Goal: Transaction & Acquisition: Purchase product/service

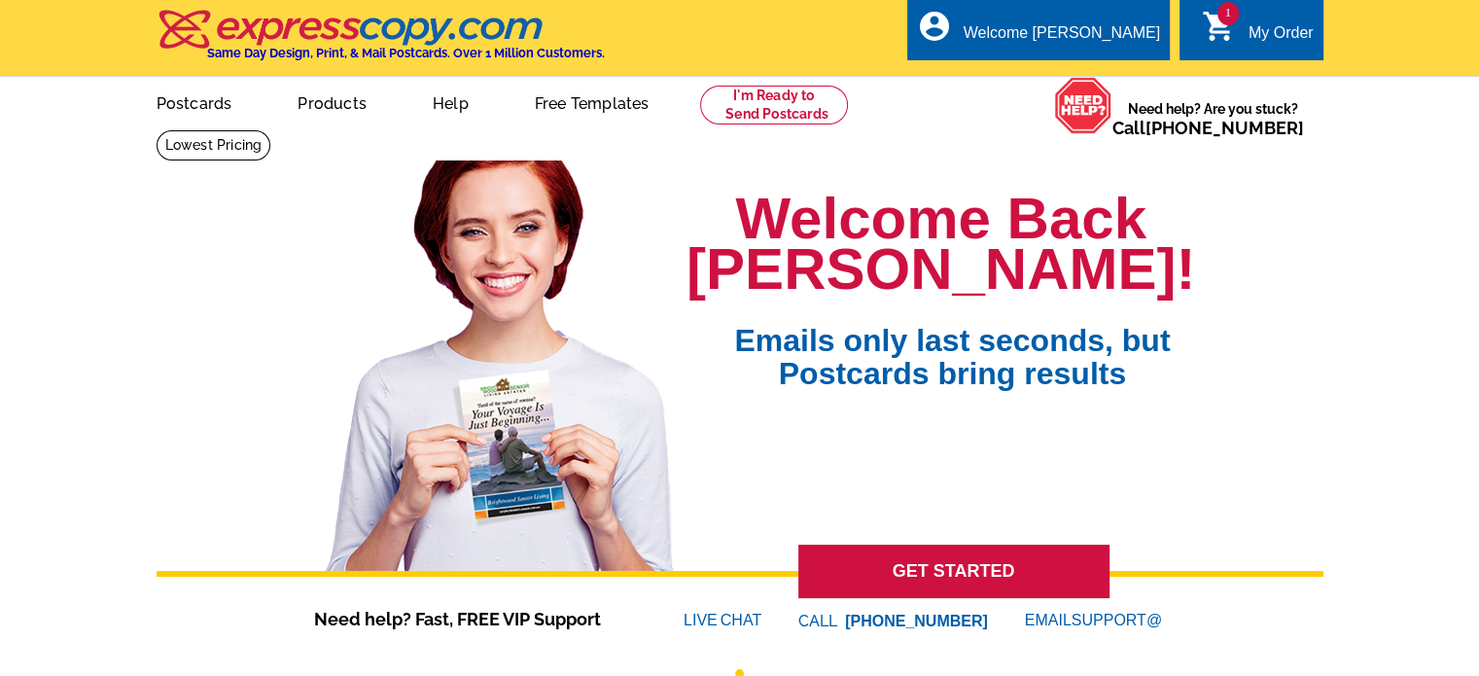
click at [1233, 24] on icon "shopping_cart" at bounding box center [1219, 26] width 35 height 35
click at [1247, 16] on div "1 shopping_cart My Order" at bounding box center [1251, 29] width 143 height 61
click at [1202, 33] on icon "shopping_cart" at bounding box center [1219, 26] width 35 height 35
click at [1225, 14] on span "1" at bounding box center [1228, 13] width 21 height 23
click at [1261, 45] on div "My Order" at bounding box center [1281, 37] width 65 height 27
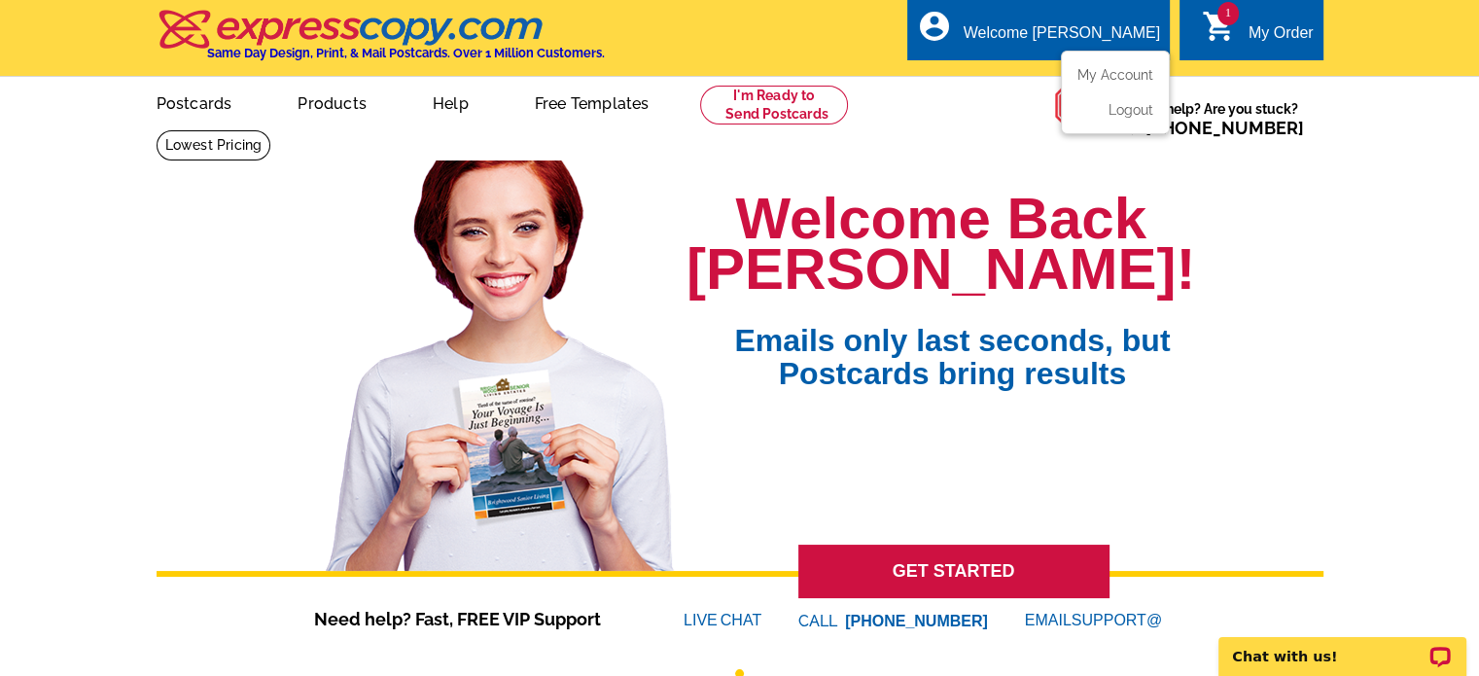
click at [1074, 39] on div "Welcome [PERSON_NAME]" at bounding box center [1062, 37] width 196 height 27
click at [1082, 75] on link "My Account" at bounding box center [1112, 75] width 84 height 18
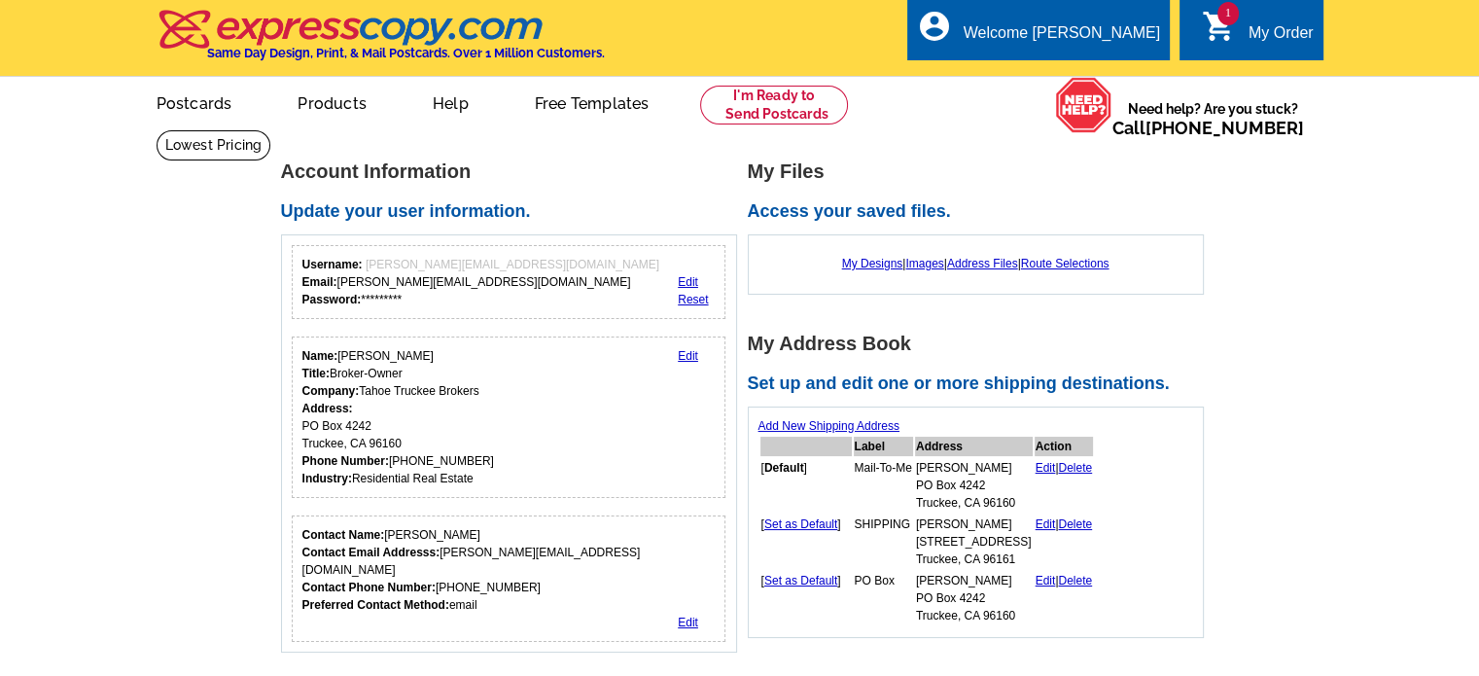
click at [1249, 14] on div "1 shopping_cart My Order" at bounding box center [1251, 29] width 143 height 61
click at [1218, 23] on icon "shopping_cart" at bounding box center [1219, 26] width 35 height 35
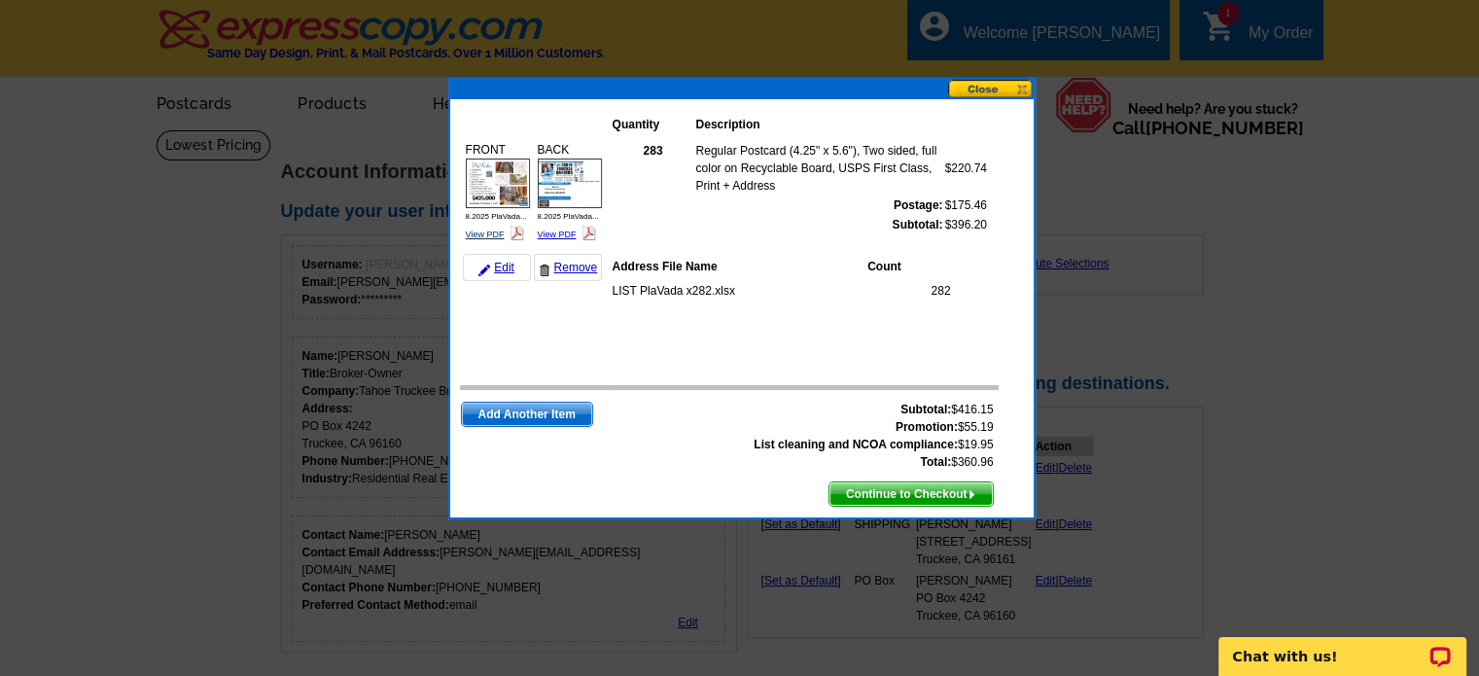
click at [482, 186] on img at bounding box center [498, 184] width 64 height 50
click at [905, 486] on span "Continue to Checkout" at bounding box center [911, 493] width 163 height 23
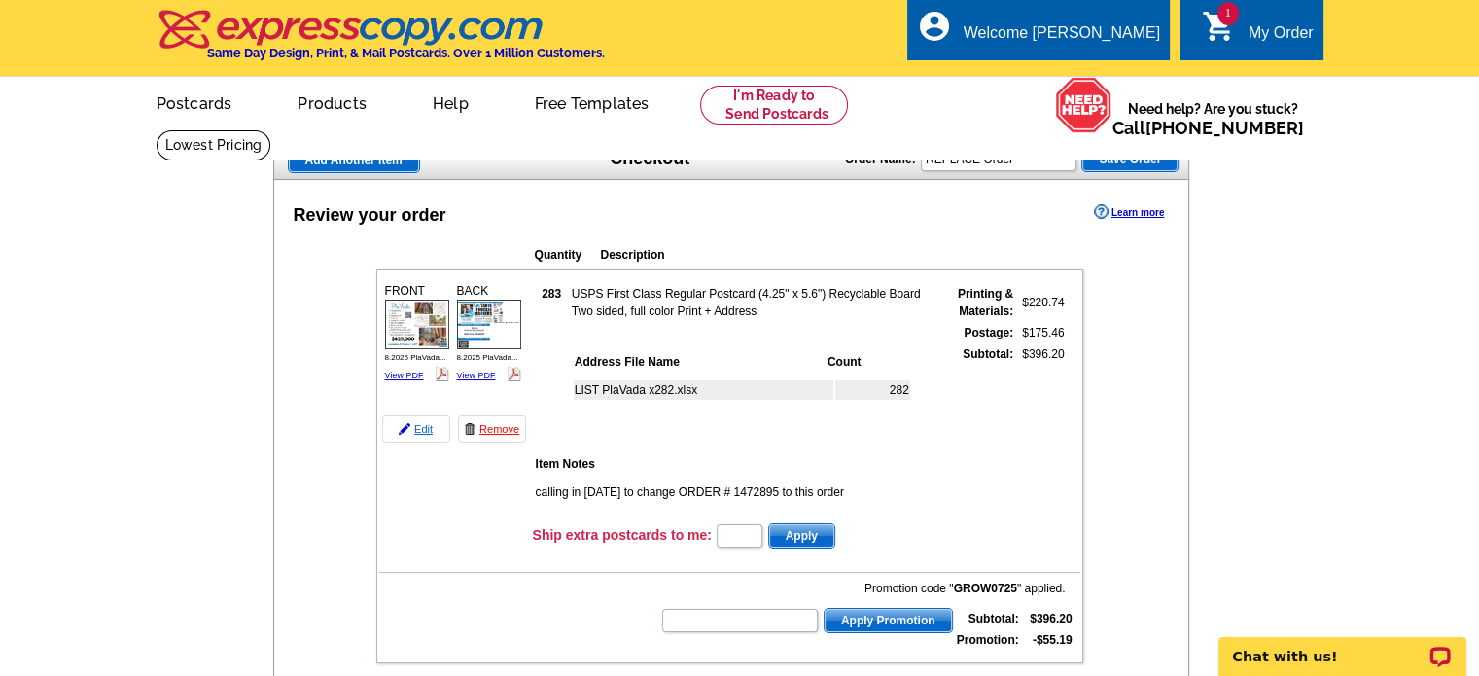
click at [416, 427] on link "Edit" at bounding box center [416, 428] width 68 height 27
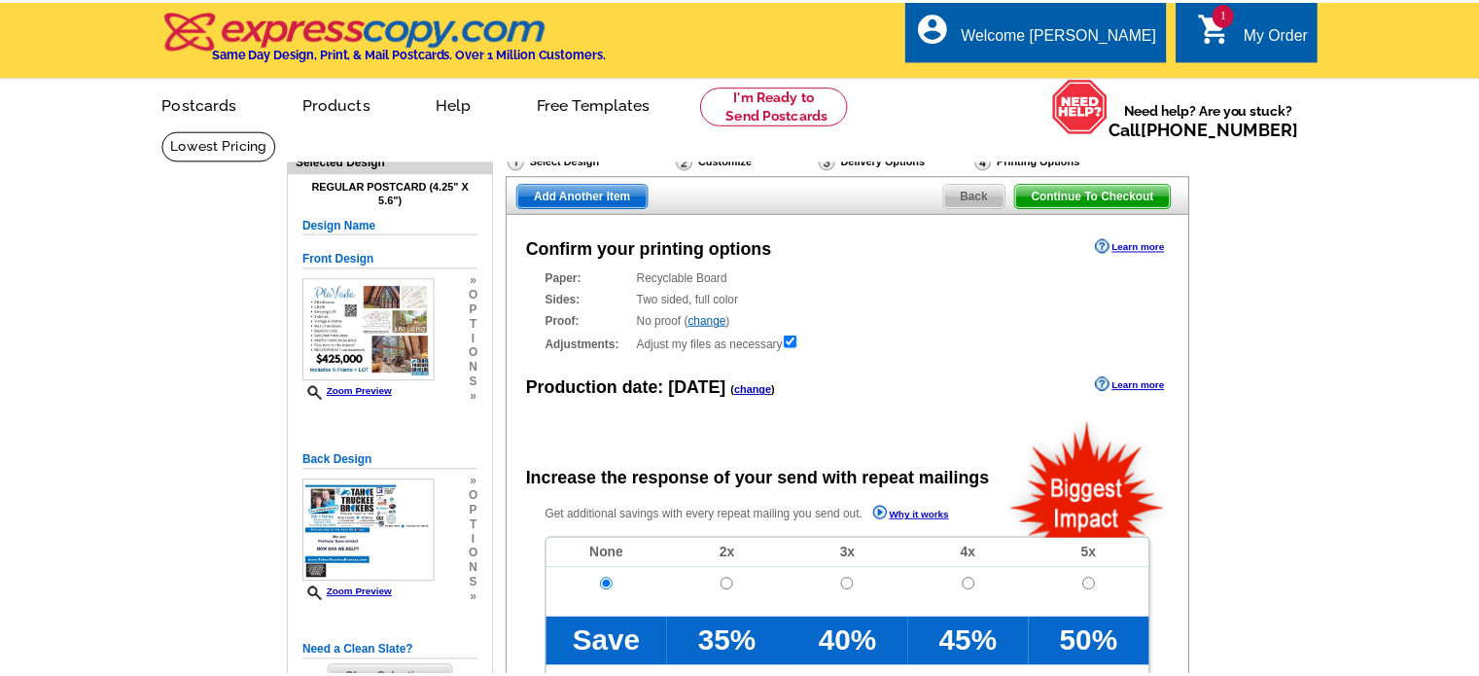
scroll to position [537, 0]
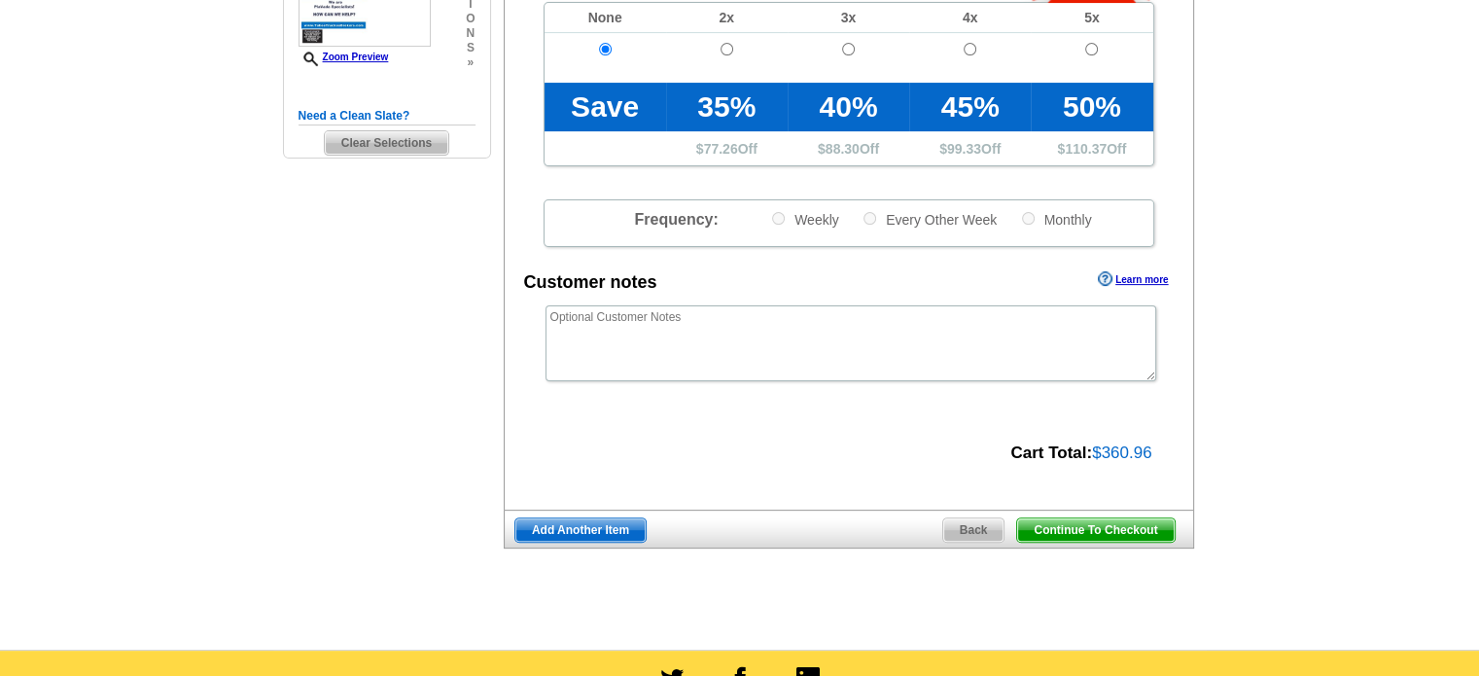
click at [1097, 528] on span "Continue To Checkout" at bounding box center [1095, 529] width 157 height 23
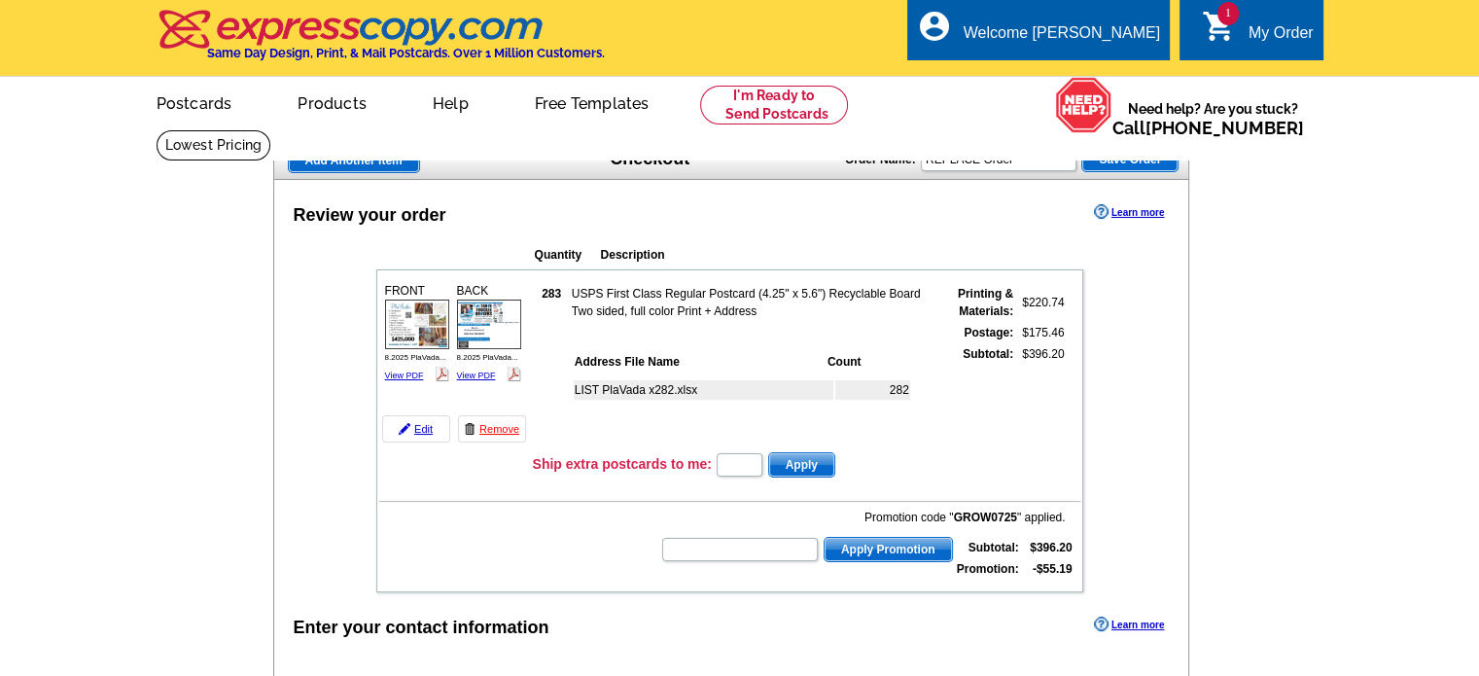
click at [408, 470] on td at bounding box center [454, 464] width 151 height 29
click at [704, 177] on div "Add Another Item Checkout Order Name: REPLACE Order Save Order" at bounding box center [731, 160] width 917 height 39
click at [394, 462] on td at bounding box center [454, 464] width 151 height 29
click at [408, 475] on td at bounding box center [454, 464] width 151 height 29
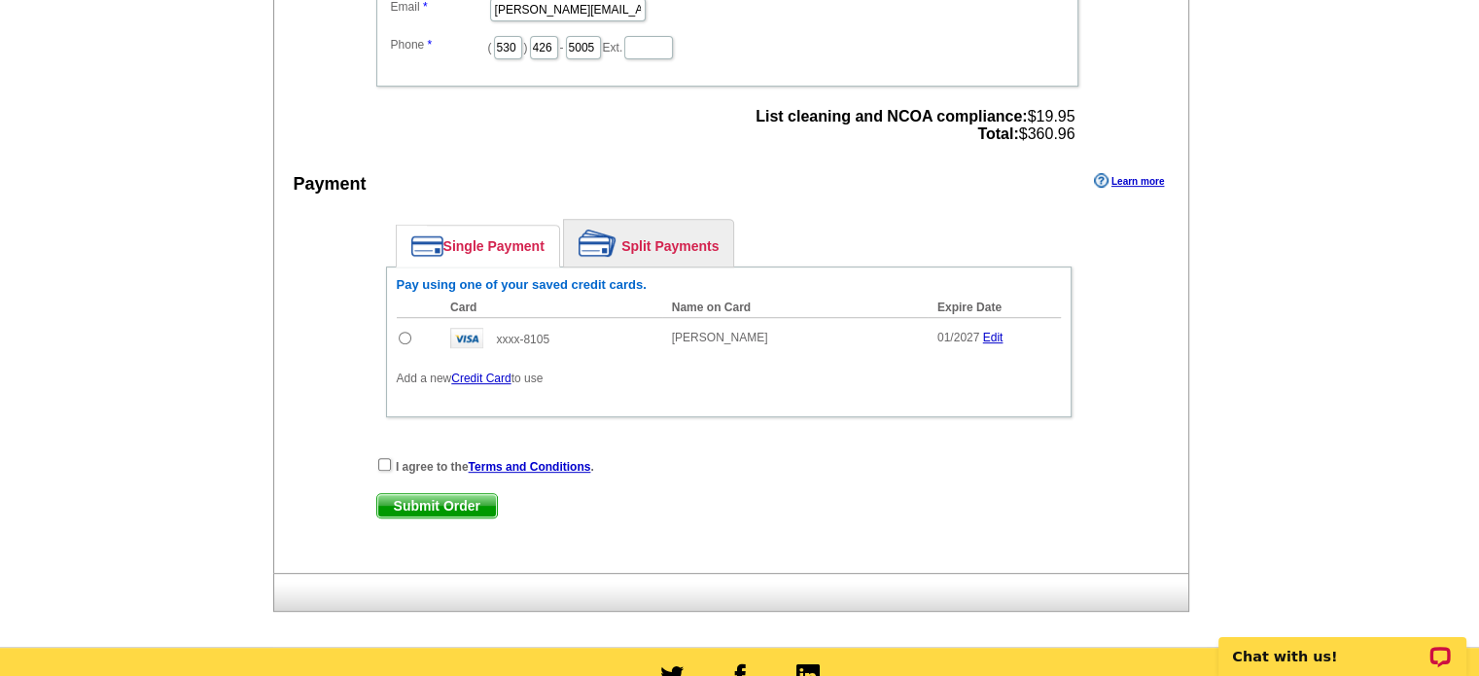
scroll to position [799, 0]
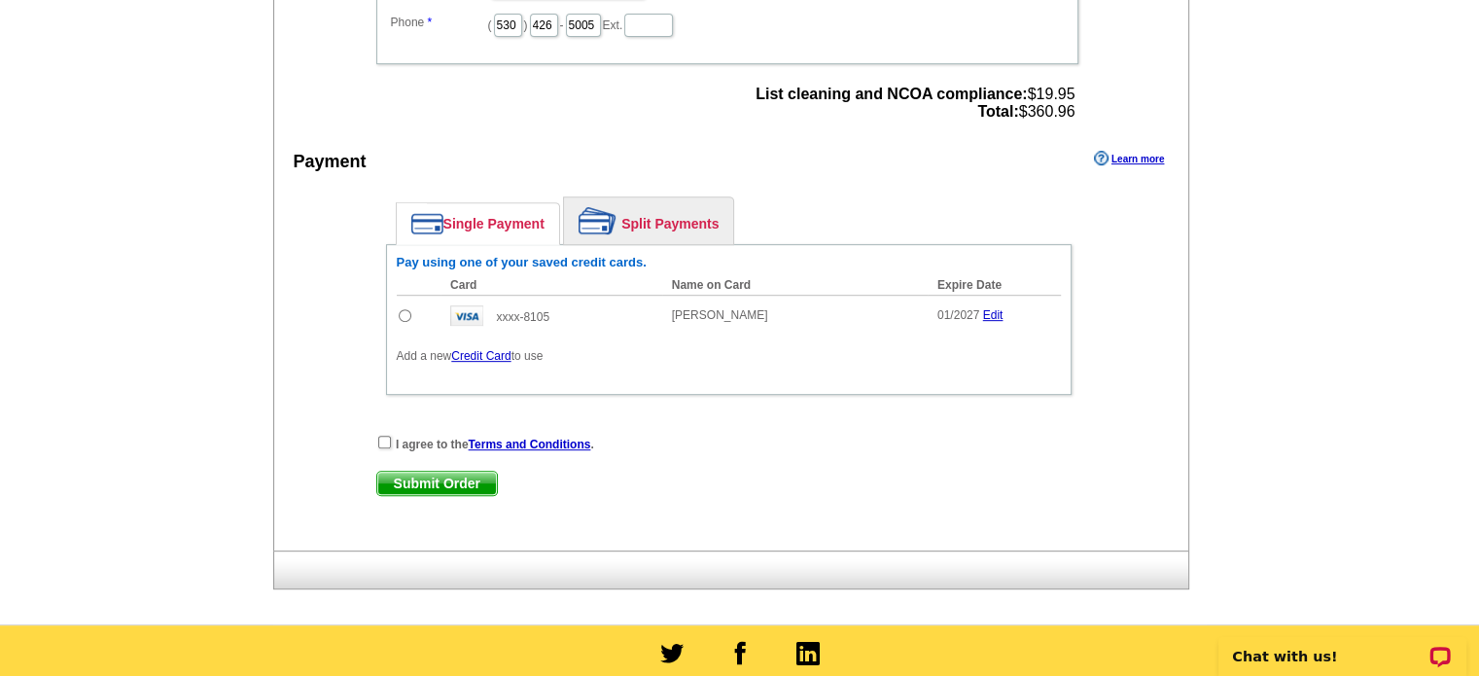
click at [399, 309] on input "radio" at bounding box center [405, 315] width 13 height 13
radio input "true"
click at [381, 436] on input "checkbox" at bounding box center [384, 442] width 13 height 13
checkbox input "true"
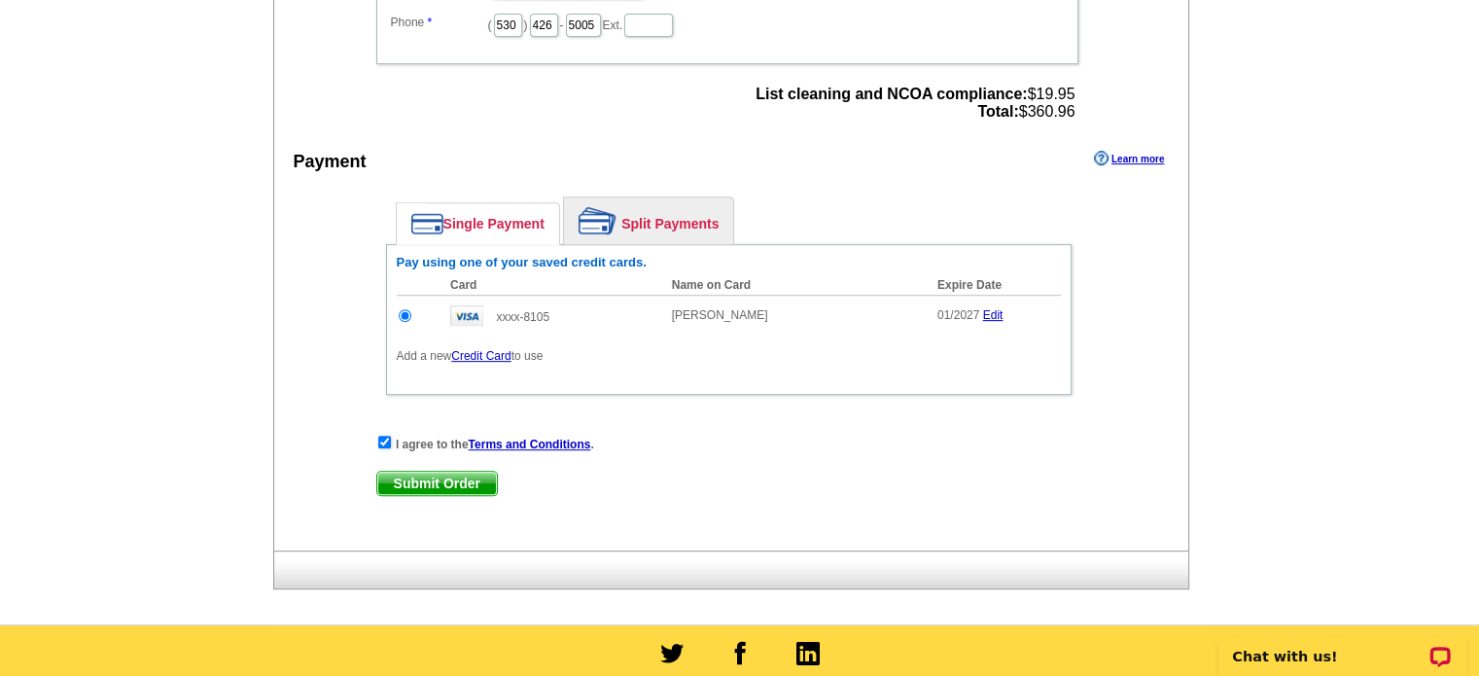
click at [405, 473] on span "Submit Order" at bounding box center [437, 483] width 120 height 23
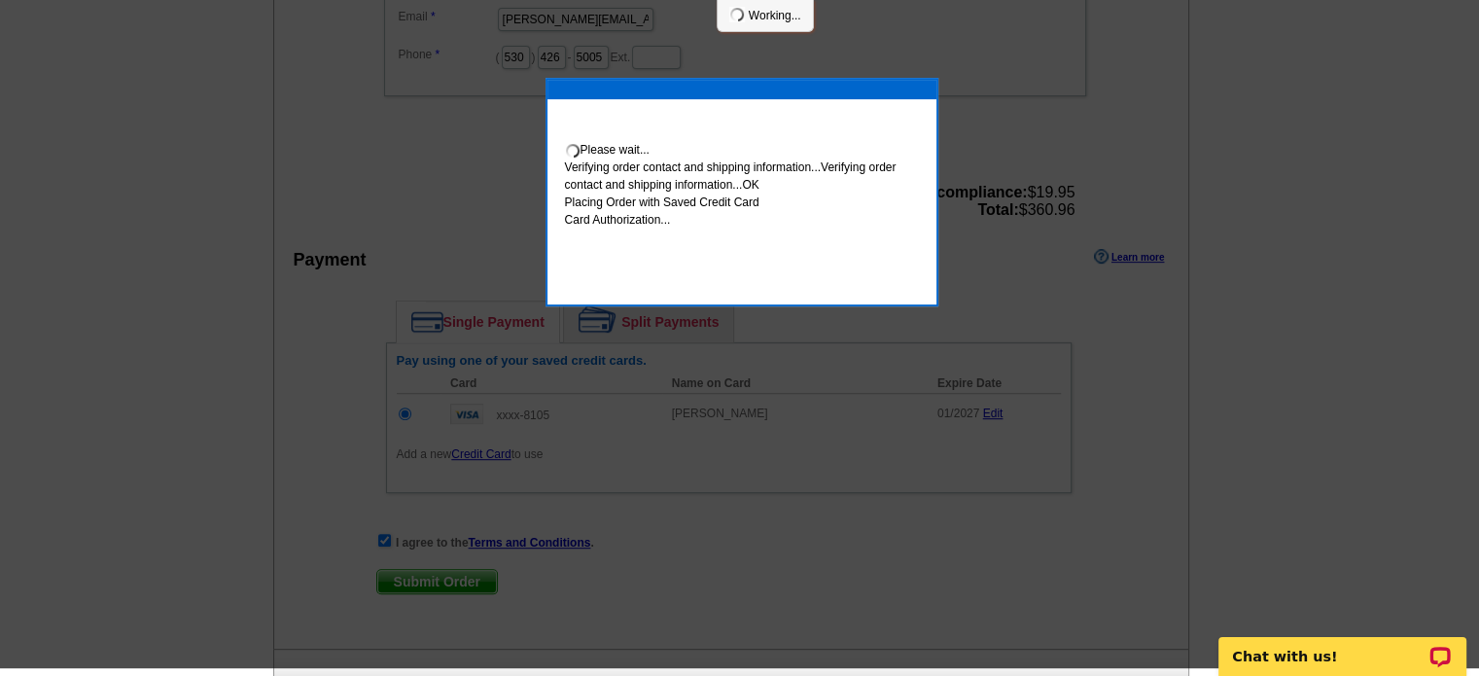
scroll to position [792, 0]
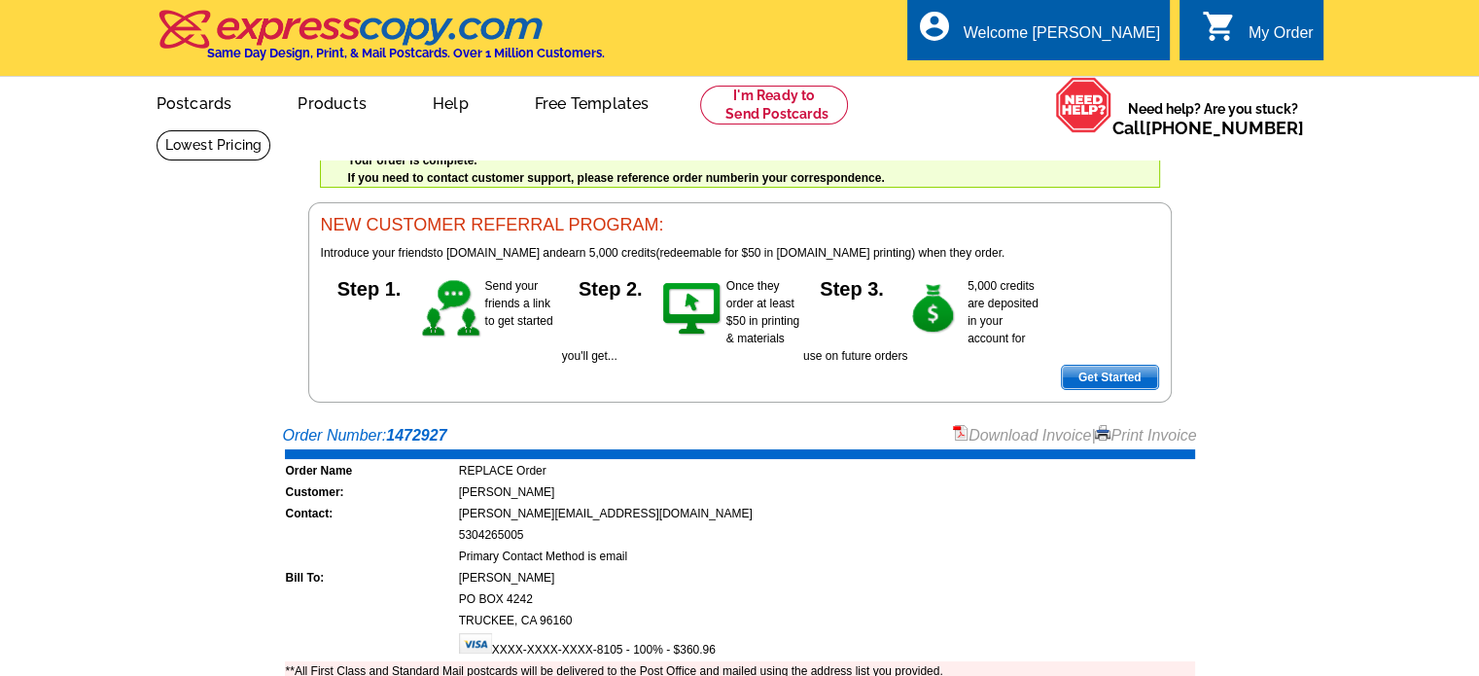
click at [994, 437] on link "Download Invoice" at bounding box center [1022, 435] width 138 height 17
